Goal: Transaction & Acquisition: Subscribe to service/newsletter

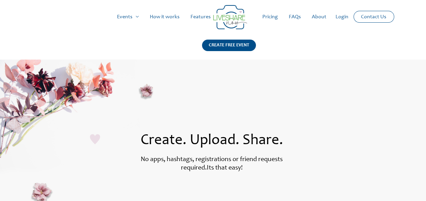
click at [273, 21] on link "Pricing" at bounding box center [270, 17] width 26 height 22
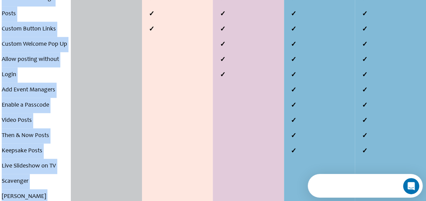
scroll to position [542, 0]
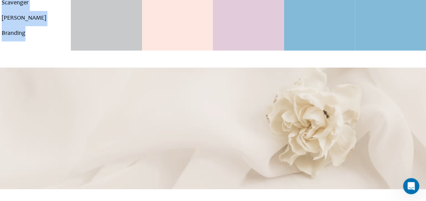
drag, startPoint x: 2, startPoint y: 76, endPoint x: 30, endPoint y: 21, distance: 62.2
copy div "Number of events Hosting Period Number of Guests Gallery View Downloads Persona…"
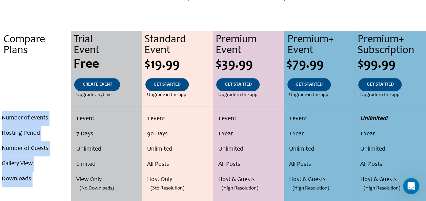
scroll to position [0, 0]
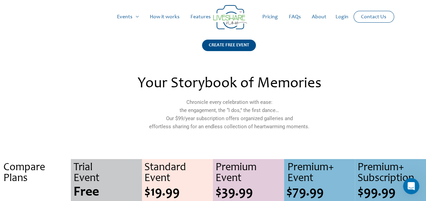
click at [293, 83] on h2 "Your Storybook of Memories" at bounding box center [228, 84] width 293 height 15
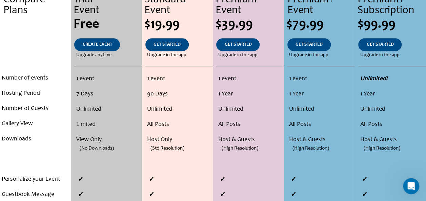
scroll to position [168, 0]
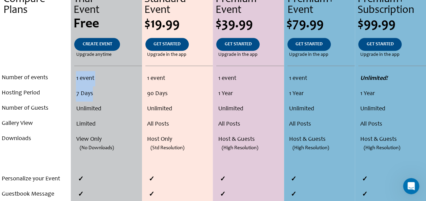
drag, startPoint x: 76, startPoint y: 78, endPoint x: 100, endPoint y: 89, distance: 26.4
click at [100, 89] on ul "1 event 7 Days Unlimited Limited View Only (No Downloads)" at bounding box center [105, 116] width 67 height 91
click at [100, 89] on li "7 Days" at bounding box center [108, 93] width 64 height 15
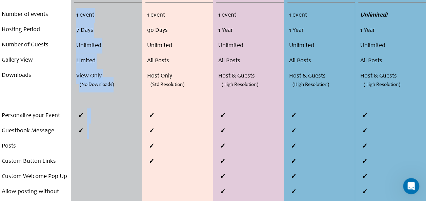
scroll to position [299, 0]
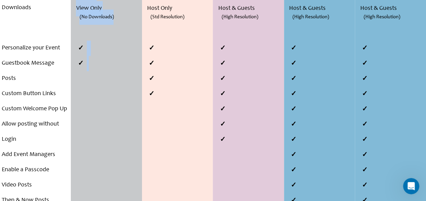
drag, startPoint x: 76, startPoint y: 76, endPoint x: 104, endPoint y: 56, distance: 34.1
click at [104, 56] on div "Trial Event Free CREATE EVENT Upgrade anytime 1 event 7 Days Unlimited Limited …" at bounding box center [106, 77] width 71 height 434
click at [104, 56] on ul at bounding box center [107, 56] width 67 height 30
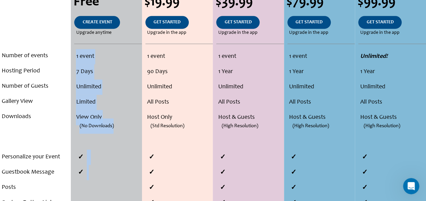
scroll to position [190, 0]
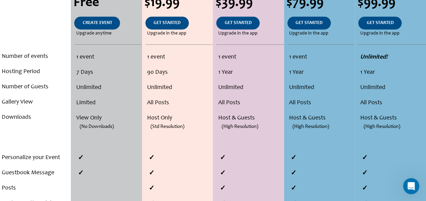
click at [207, 79] on li "90 Days" at bounding box center [179, 72] width 64 height 15
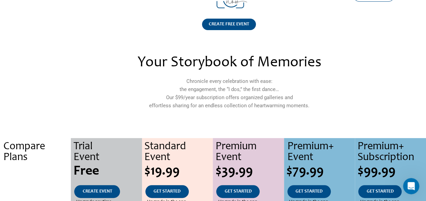
scroll to position [0, 0]
